Goal: Information Seeking & Learning: Learn about a topic

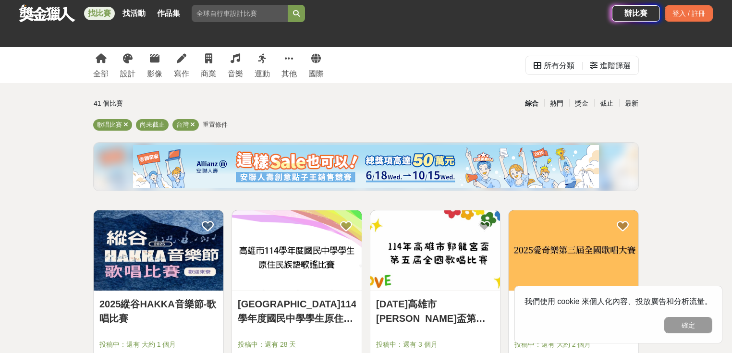
scroll to position [115, 0]
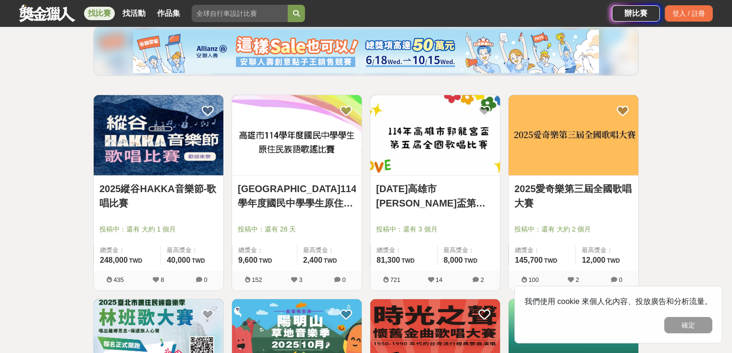
click at [176, 201] on link "2025縱谷HAKKA音樂節-歌唱比賽" at bounding box center [158, 195] width 118 height 29
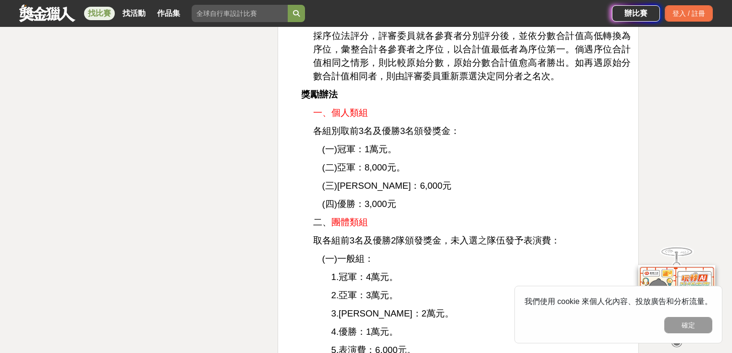
scroll to position [1844, 0]
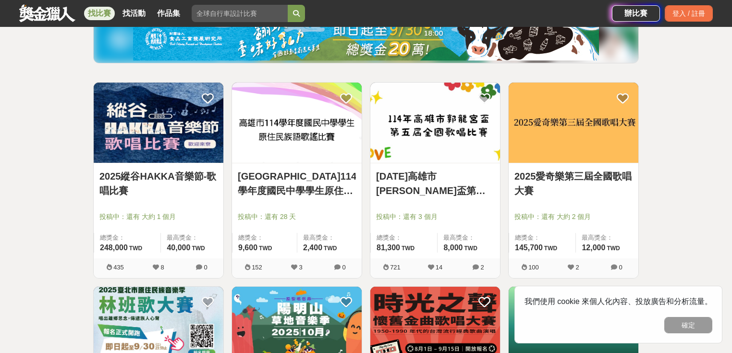
scroll to position [115, 0]
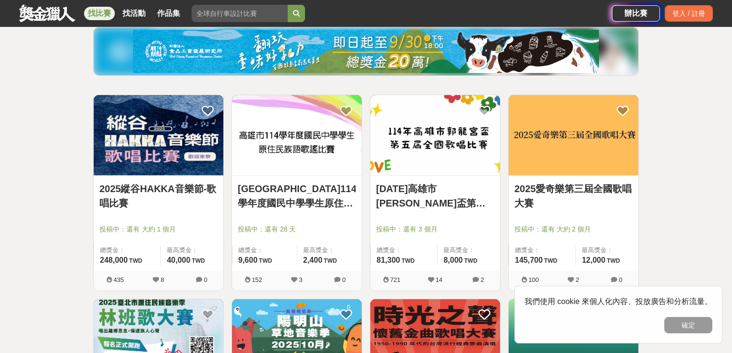
click at [560, 146] on img at bounding box center [573, 135] width 130 height 80
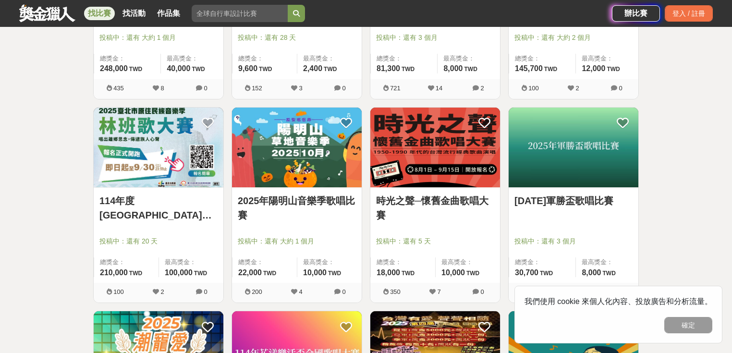
scroll to position [307, 0]
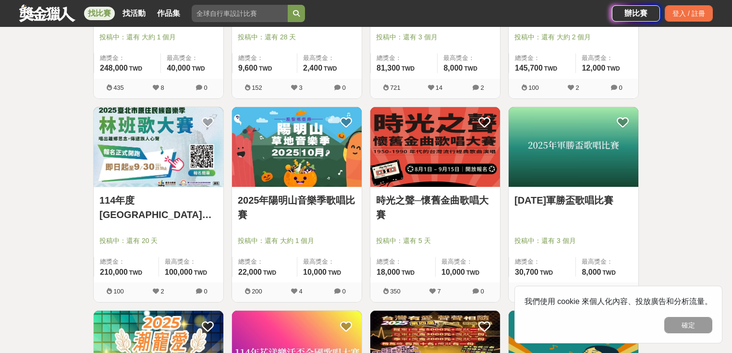
click at [587, 206] on link "[DATE]軍勝盃歌唱比賽" at bounding box center [573, 200] width 118 height 14
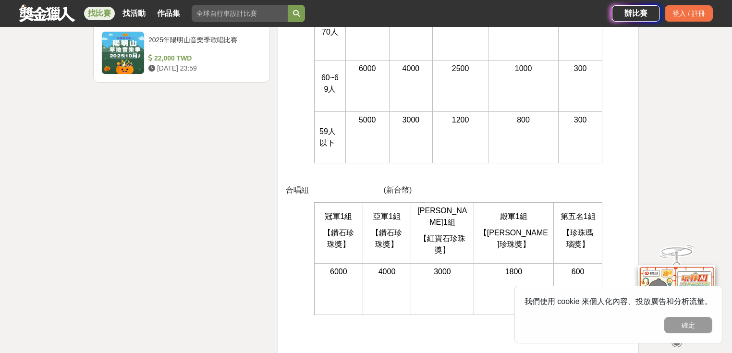
scroll to position [1344, 0]
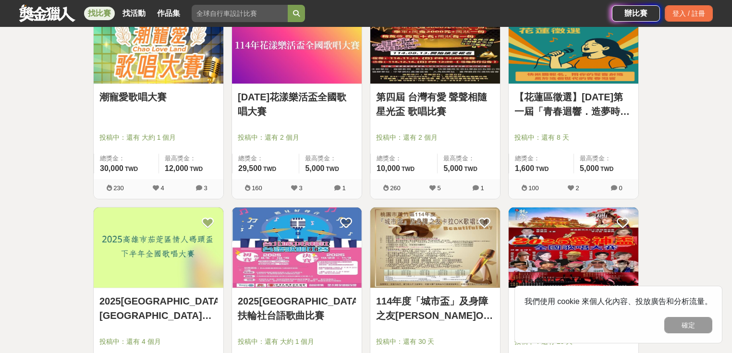
scroll to position [576, 0]
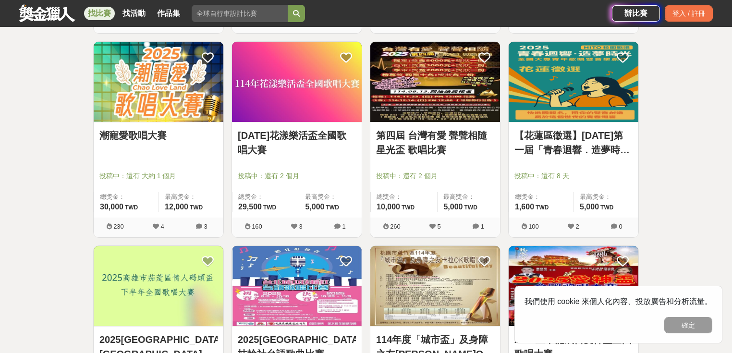
click at [177, 161] on div at bounding box center [161, 163] width 124 height 12
click at [151, 119] on img at bounding box center [159, 82] width 130 height 80
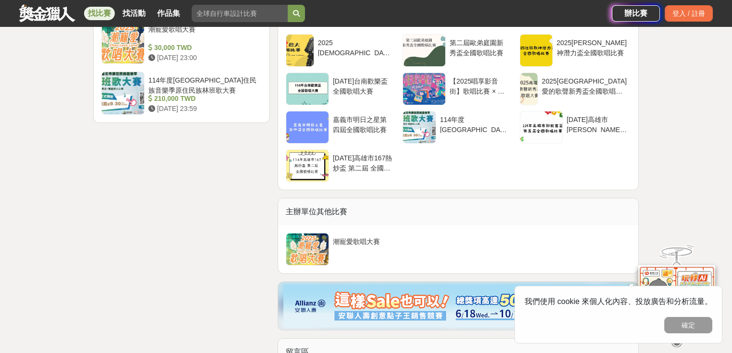
scroll to position [1306, 0]
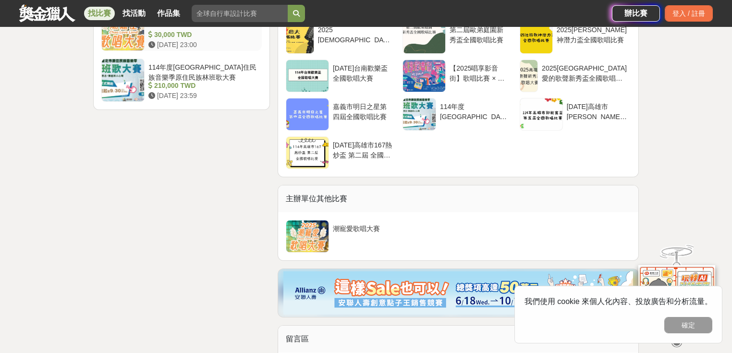
click at [117, 50] on div at bounding box center [123, 29] width 42 height 42
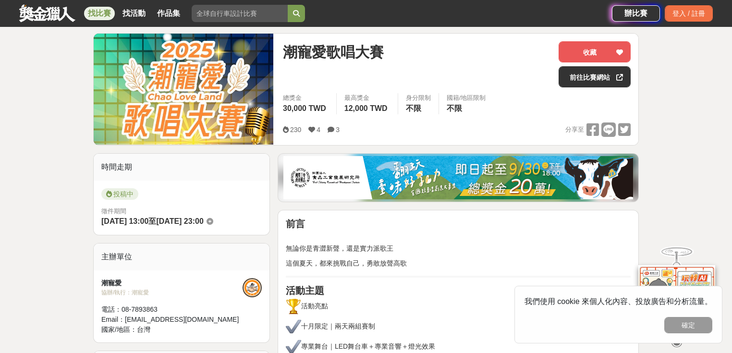
scroll to position [38, 0]
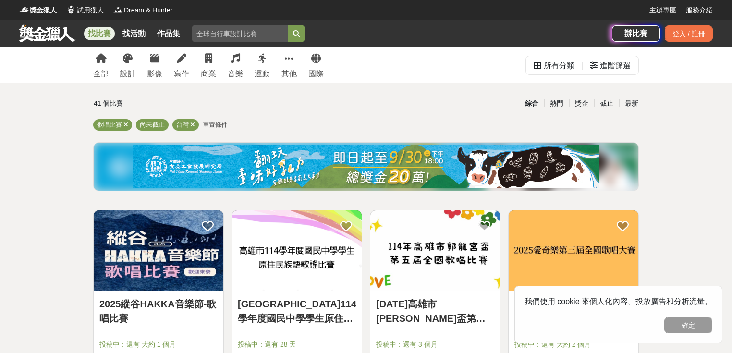
click at [166, 256] on img at bounding box center [159, 250] width 130 height 80
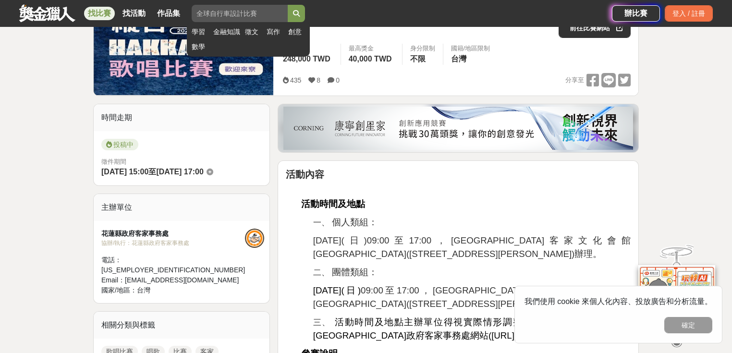
scroll to position [154, 0]
